Goal: Task Accomplishment & Management: Complete application form

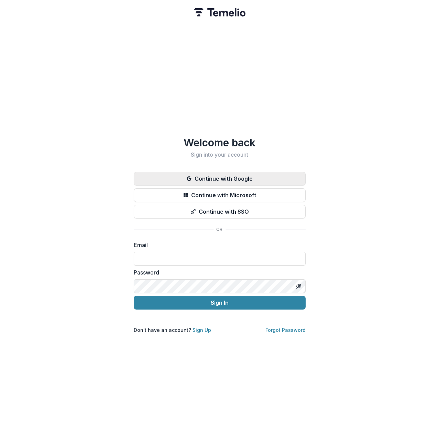
click at [185, 173] on button "Continue with Google" at bounding box center [220, 179] width 172 height 14
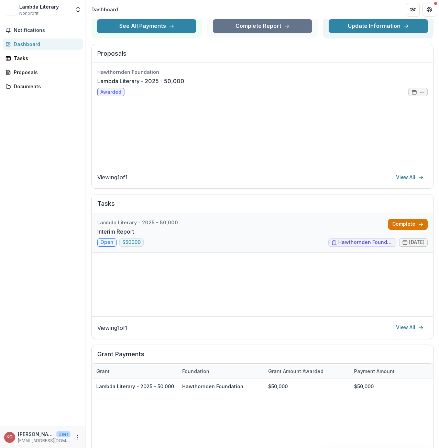
scroll to position [69, 0]
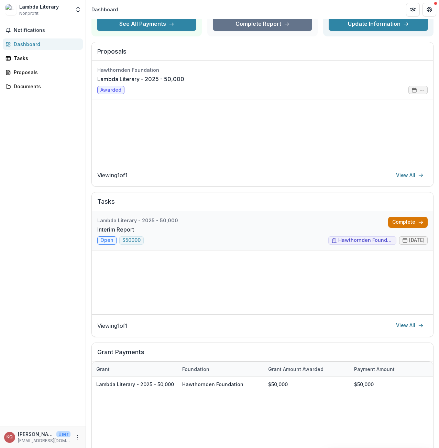
click at [408, 219] on link "Complete" at bounding box center [407, 222] width 39 height 11
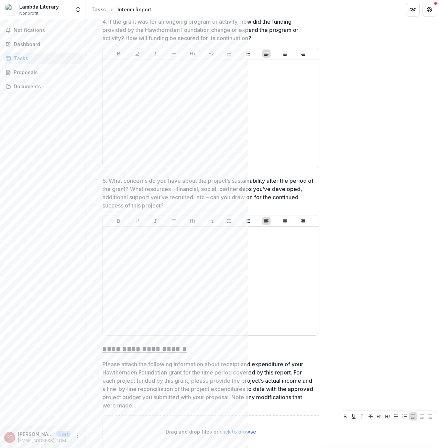
scroll to position [894, 0]
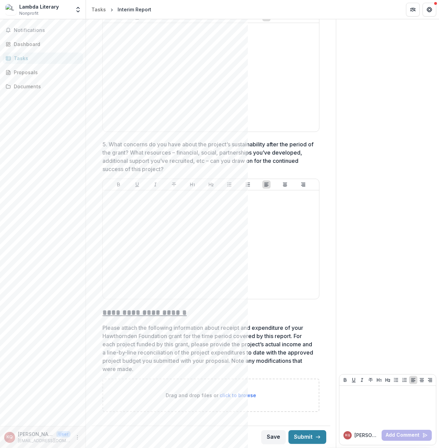
drag, startPoint x: 400, startPoint y: 123, endPoint x: 396, endPoint y: 123, distance: 4.5
